Goal: Entertainment & Leisure: Consume media (video, audio)

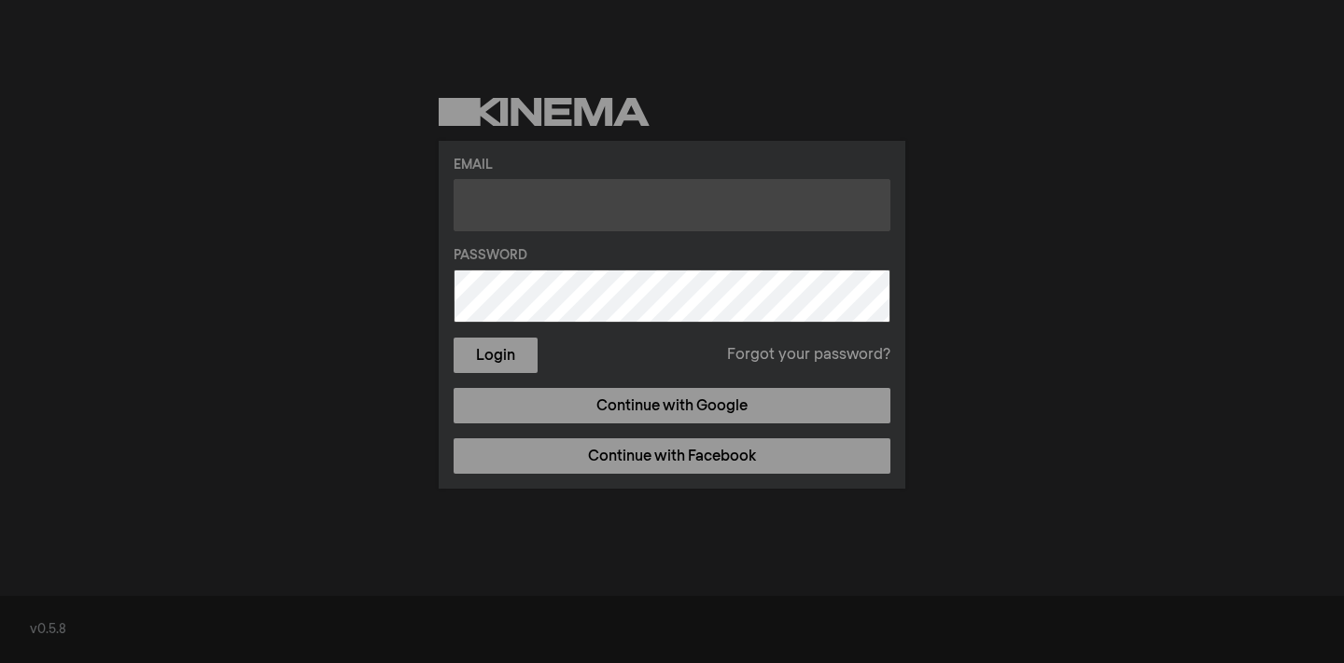
click at [488, 195] on input "text" at bounding box center [671, 205] width 437 height 52
paste input "[EMAIL_ADDRESS][DOMAIN_NAME]"
type input "[EMAIL_ADDRESS][DOMAIN_NAME]"
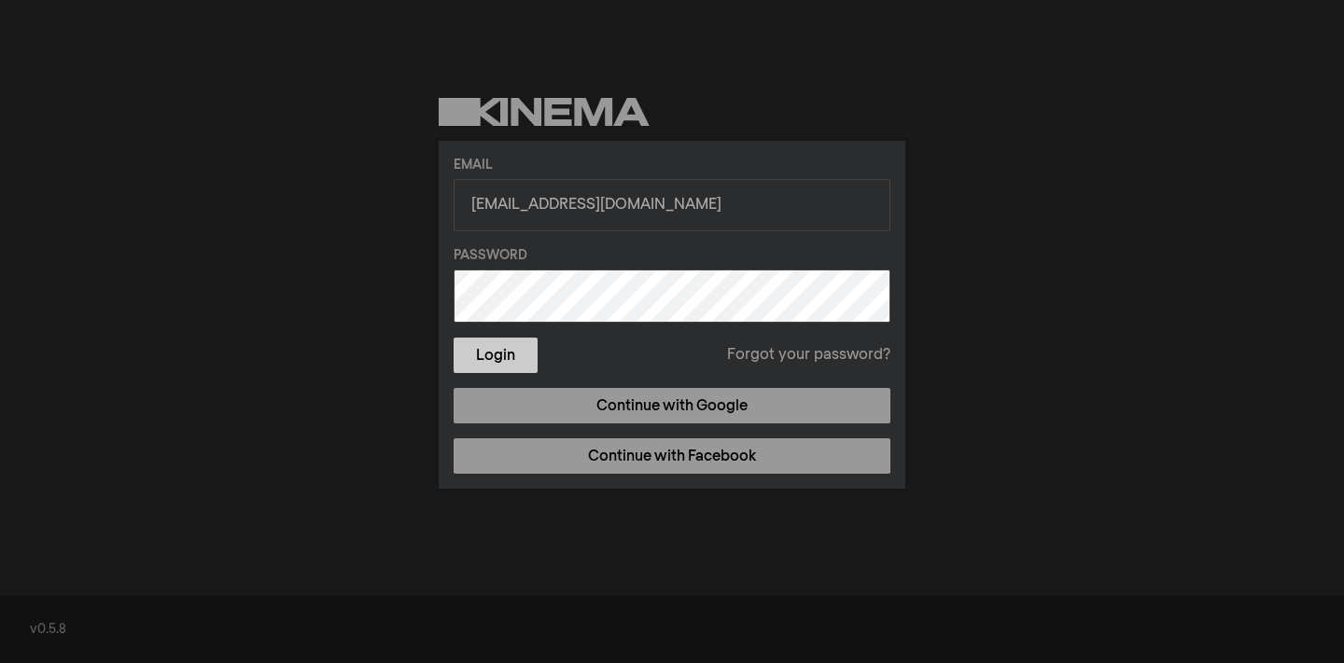
click at [494, 341] on button "Login" at bounding box center [495, 355] width 84 height 35
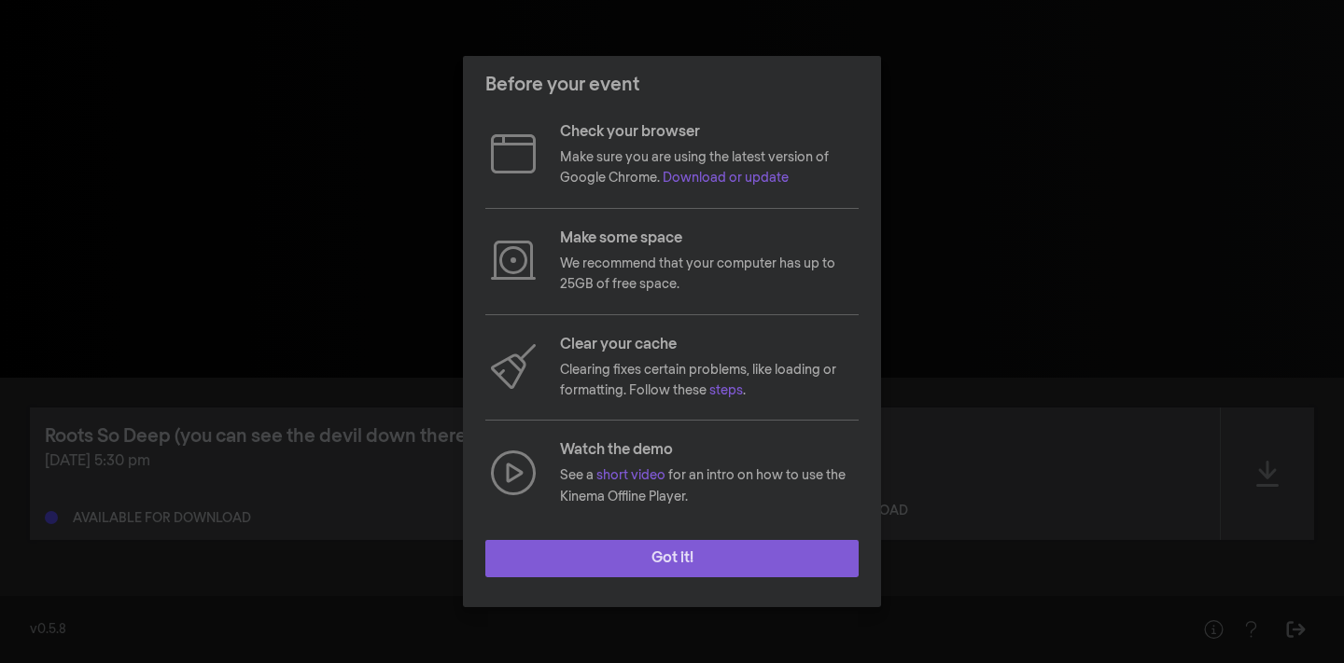
click at [689, 565] on button "Got it!" at bounding box center [671, 558] width 373 height 37
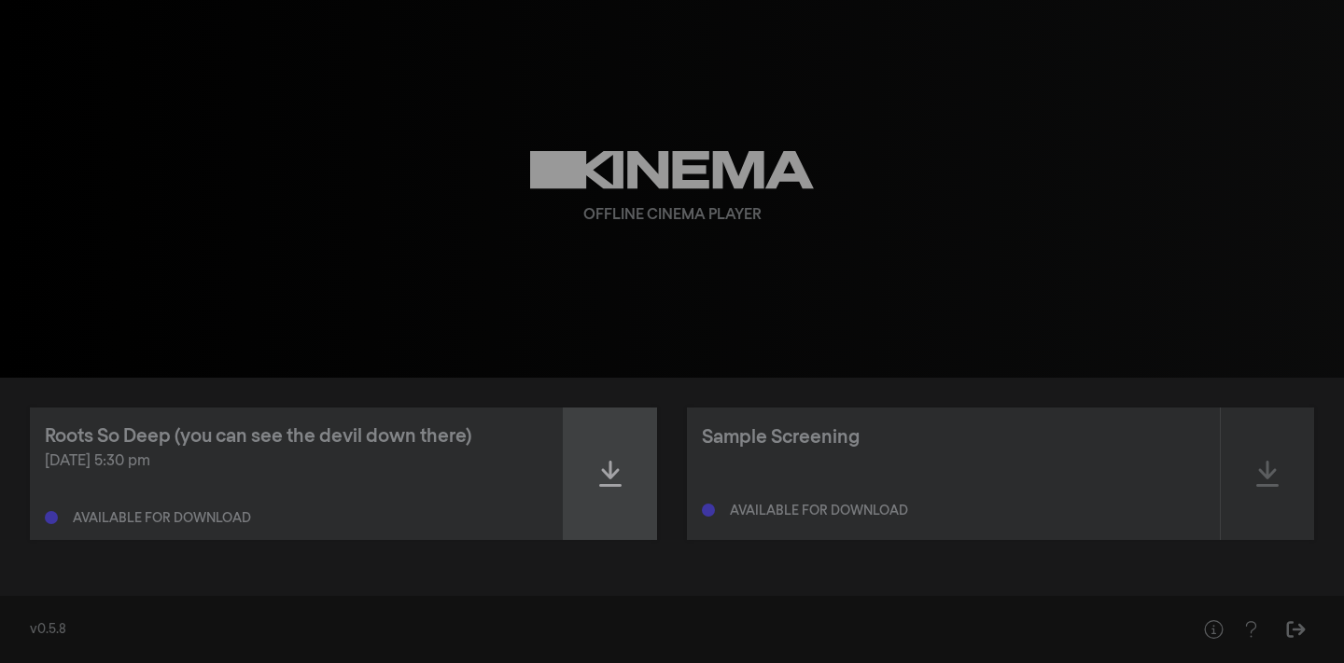
click at [621, 485] on div at bounding box center [610, 474] width 93 height 132
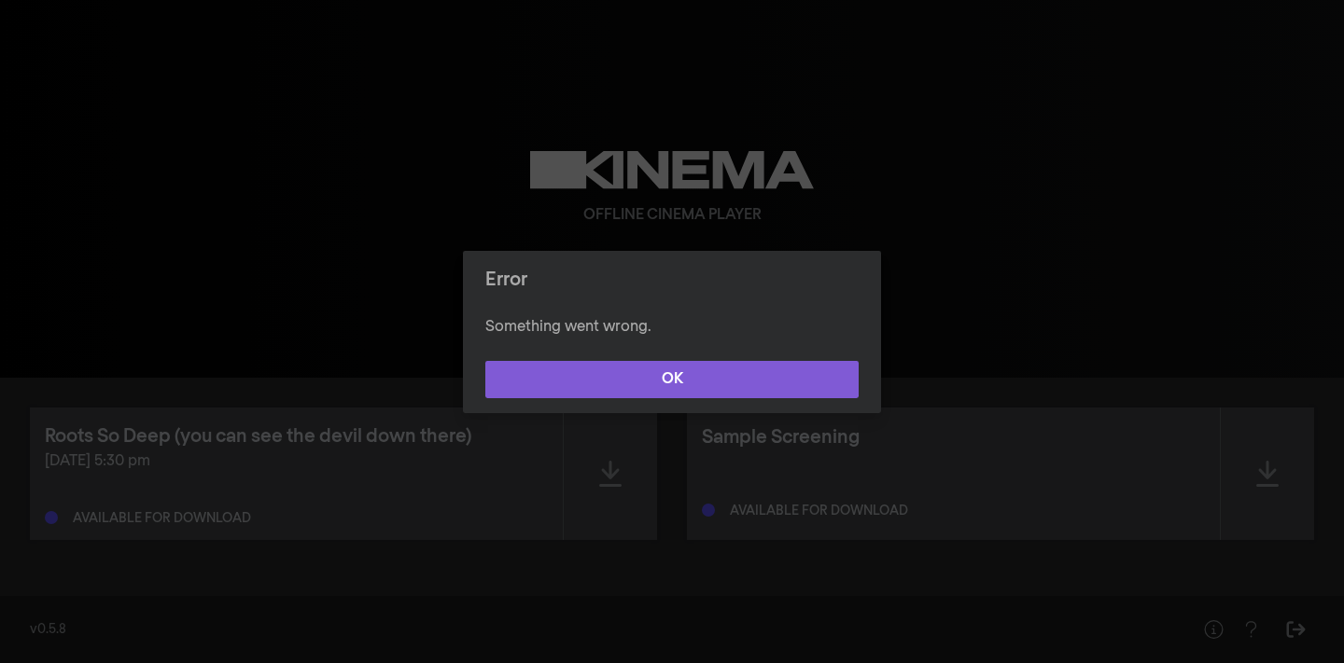
click at [671, 369] on button "OK" at bounding box center [671, 379] width 373 height 37
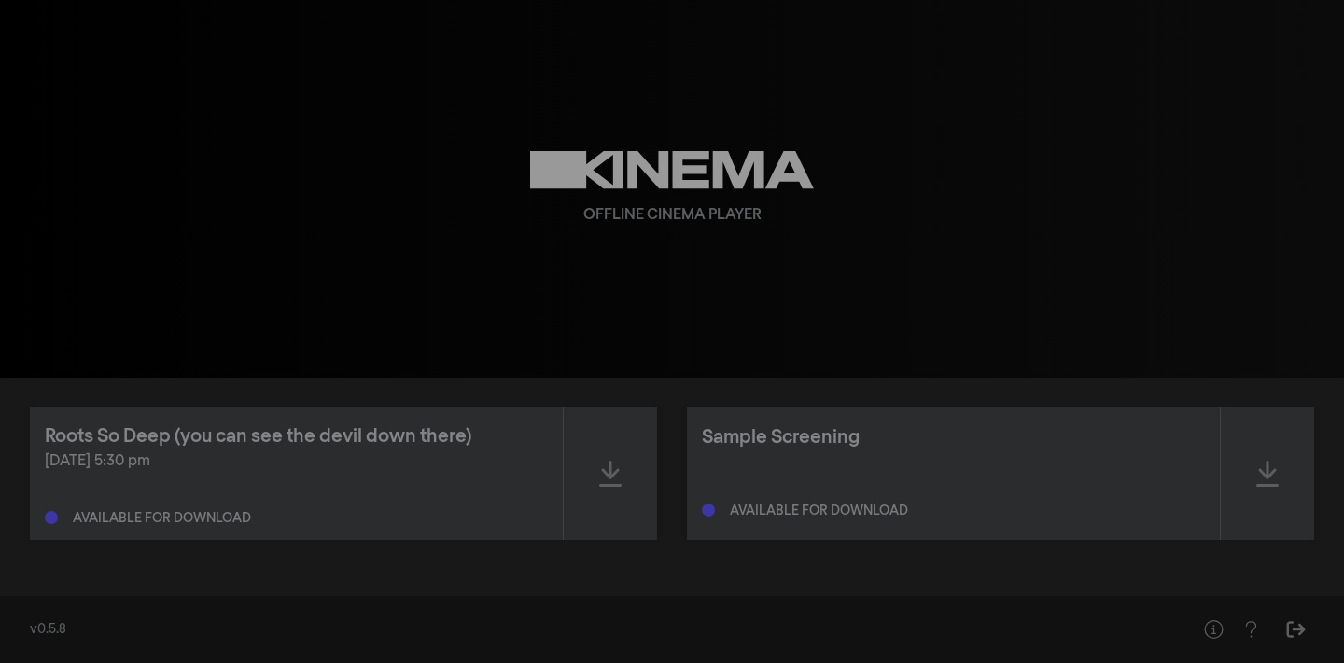
click at [634, 275] on div "Offline Cinema Player" at bounding box center [672, 189] width 672 height 378
click at [610, 467] on icon at bounding box center [610, 474] width 22 height 26
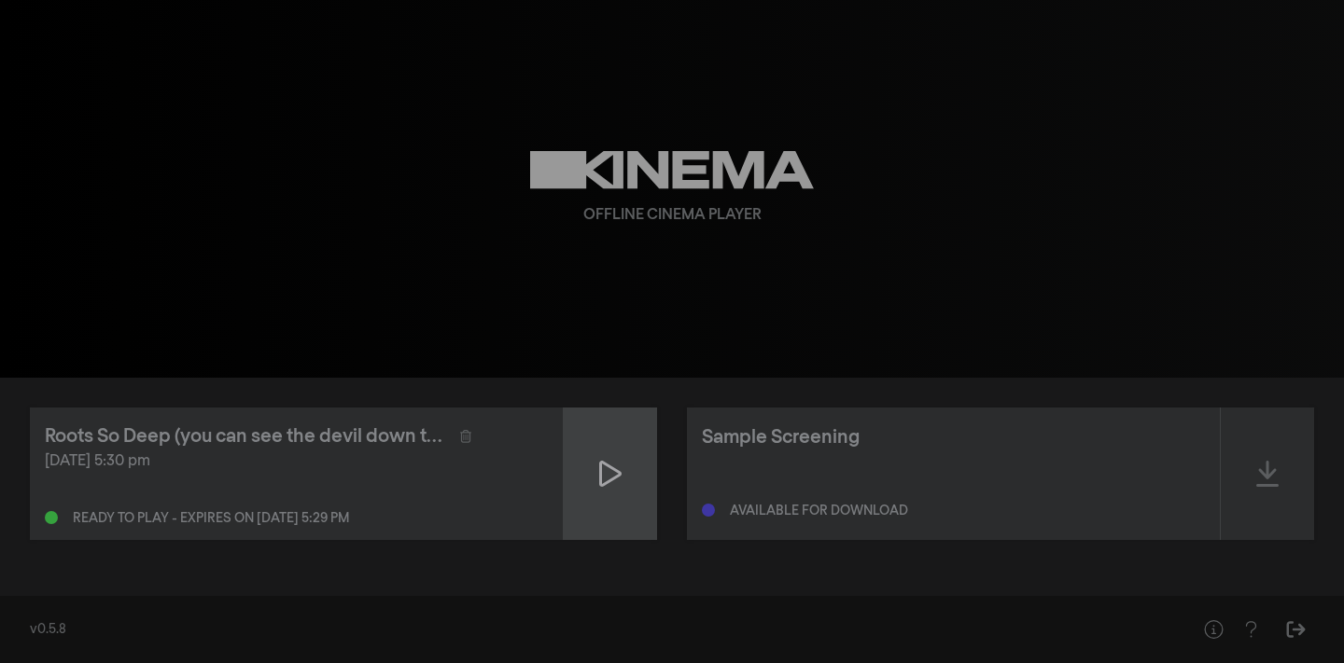
click at [606, 466] on icon at bounding box center [610, 474] width 22 height 26
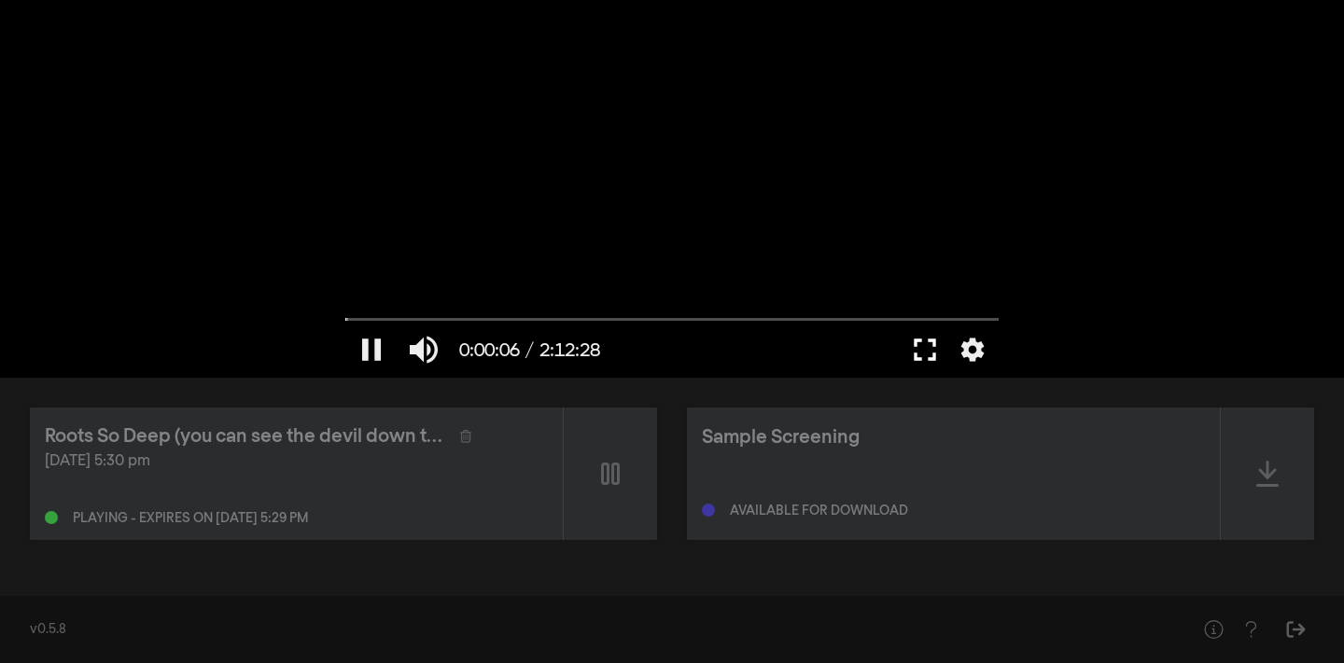
click at [924, 353] on button "fullscreen" at bounding box center [924, 350] width 52 height 56
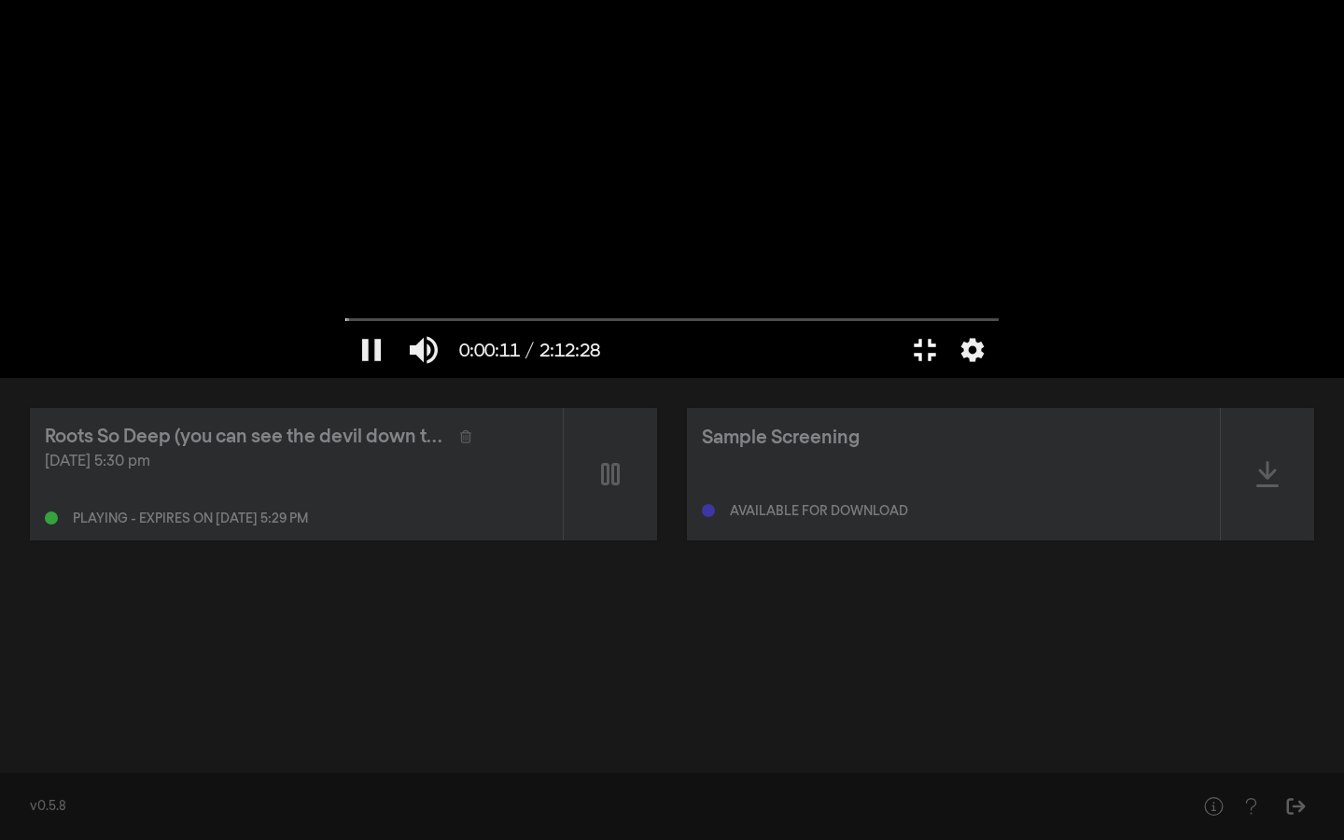
type input "11.811133"
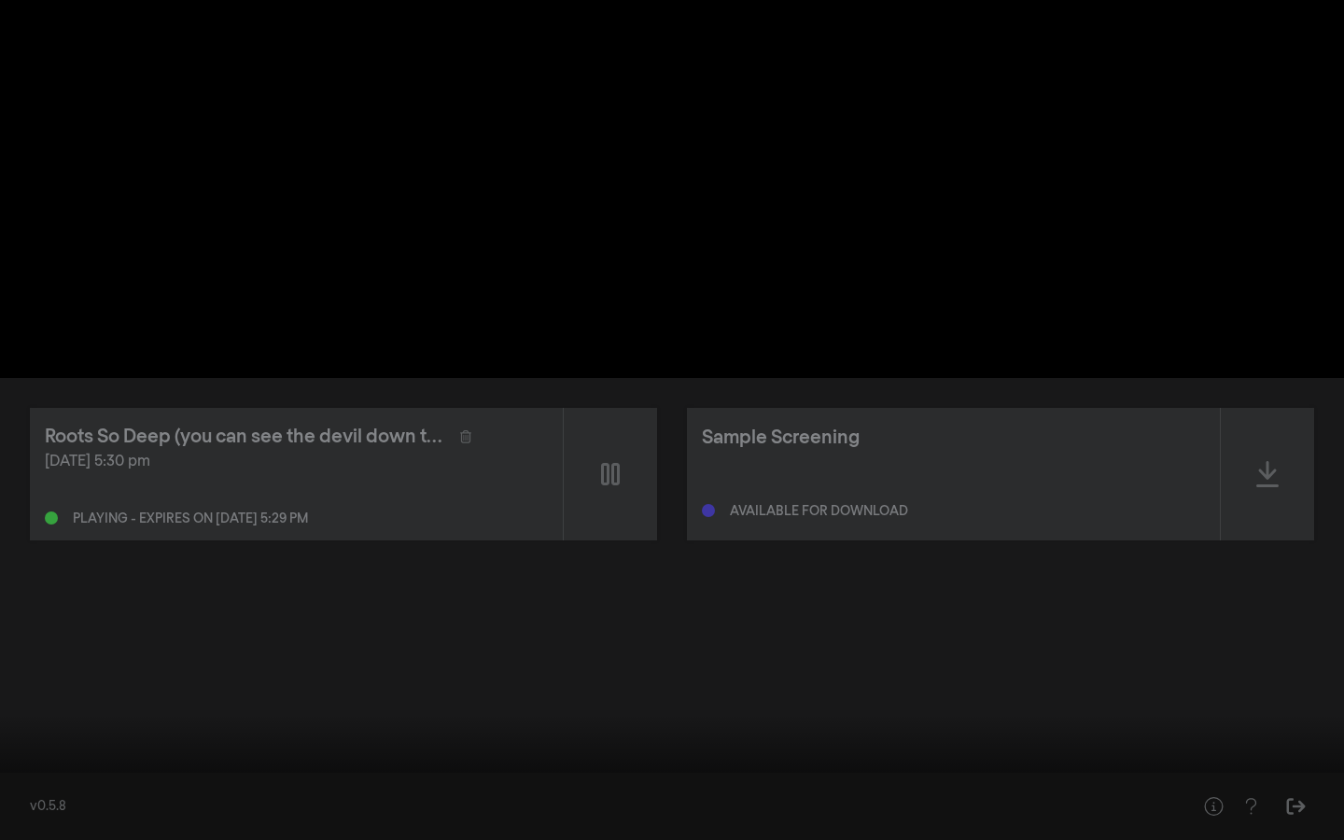
click at [1234, 662] on button "fullscreen_exit" at bounding box center [1260, 812] width 52 height 56
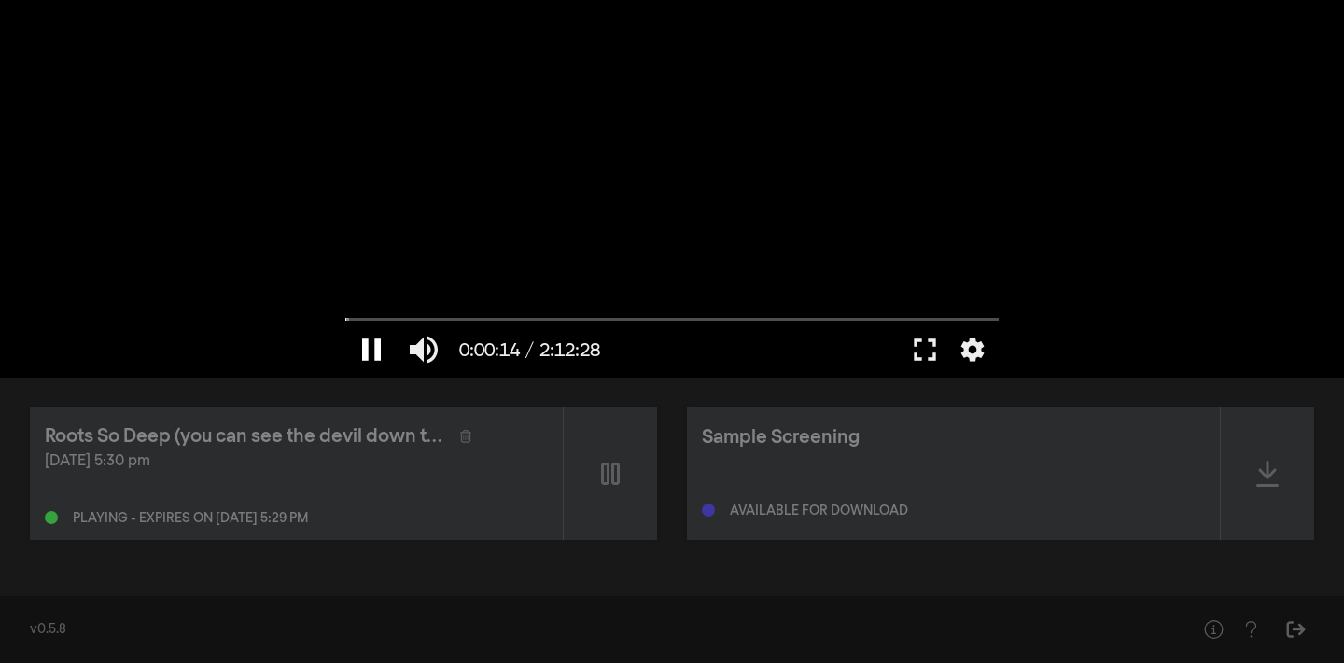
click at [375, 341] on button "pause" at bounding box center [371, 350] width 52 height 56
drag, startPoint x: 350, startPoint y: 320, endPoint x: 320, endPoint y: 312, distance: 31.0
type input "0"
click at [345, 313] on input "Seek" at bounding box center [671, 318] width 653 height 11
